Goal: Check status: Check status

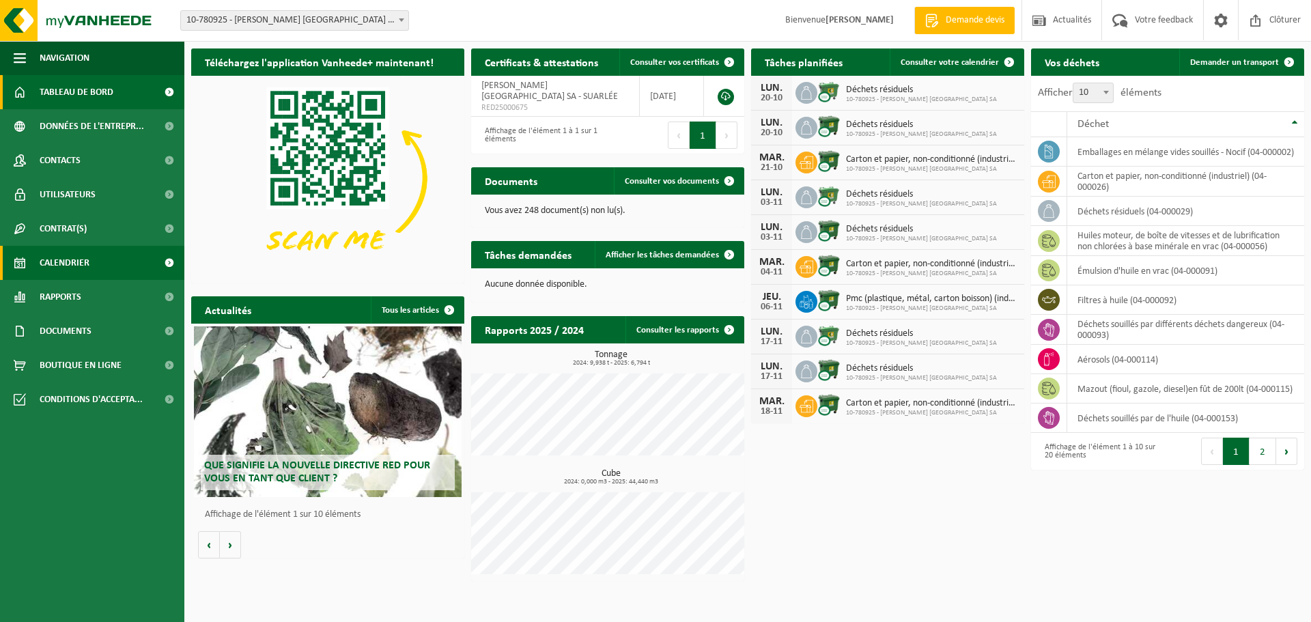
click at [64, 255] on span "Calendrier" at bounding box center [65, 263] width 50 height 34
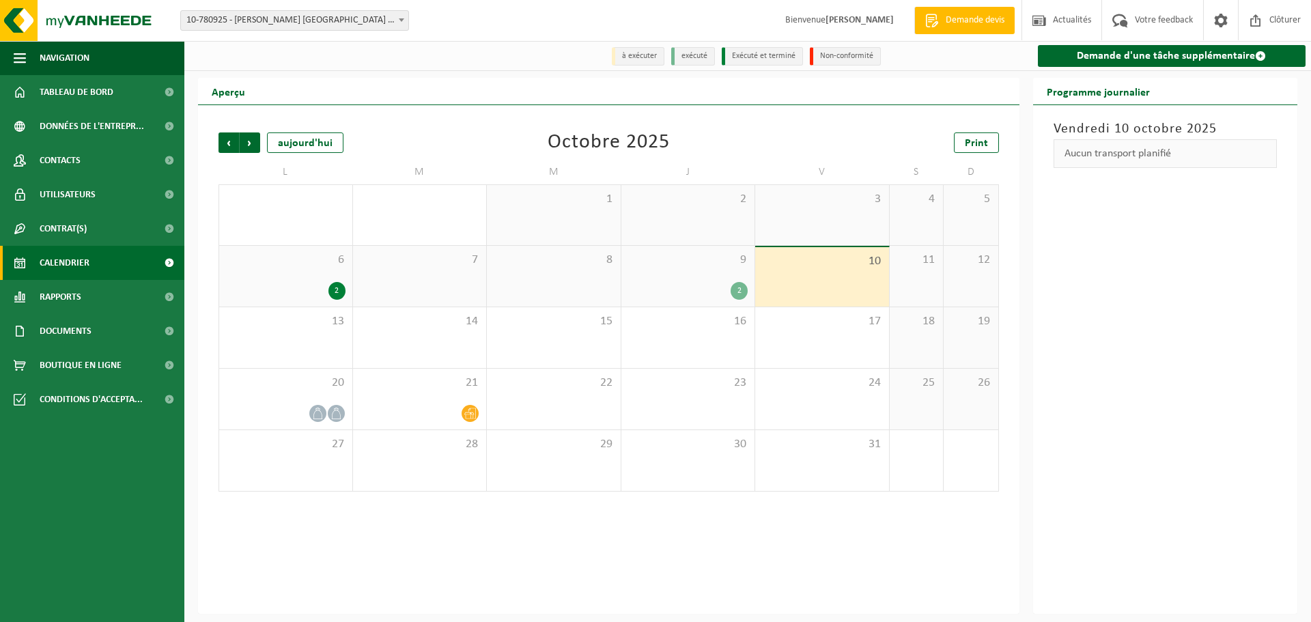
click at [741, 287] on div "2" at bounding box center [739, 291] width 17 height 18
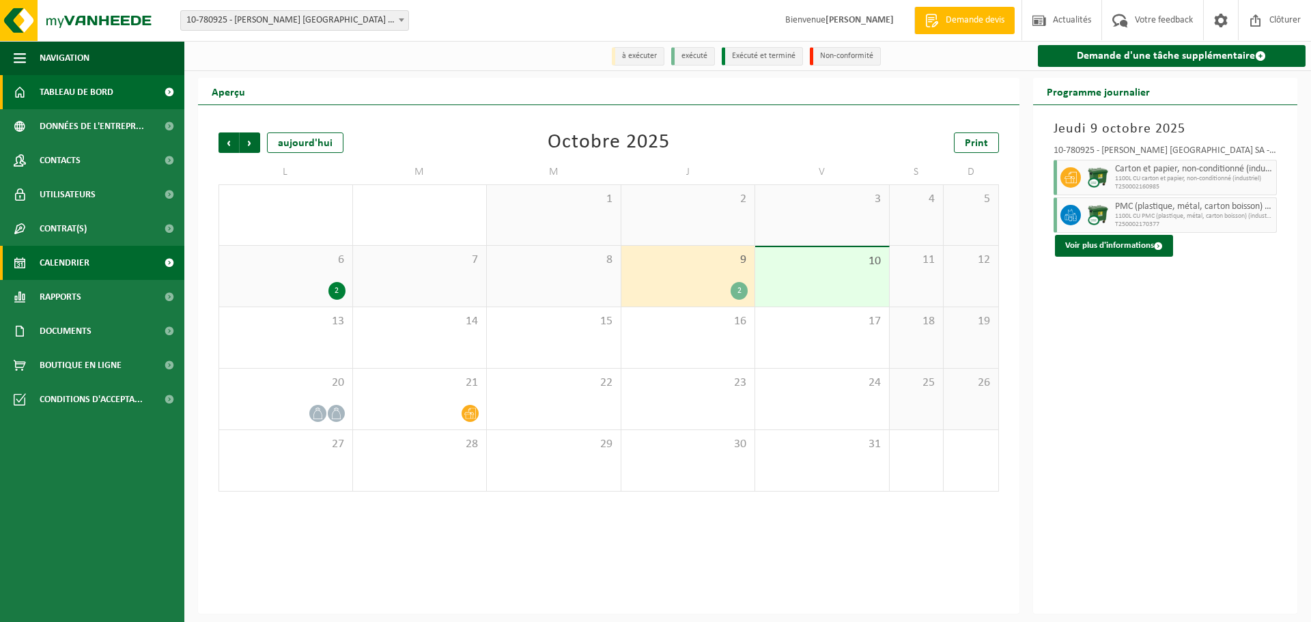
click at [86, 88] on span "Tableau de bord" at bounding box center [77, 92] width 74 height 34
